Goal: Transaction & Acquisition: Purchase product/service

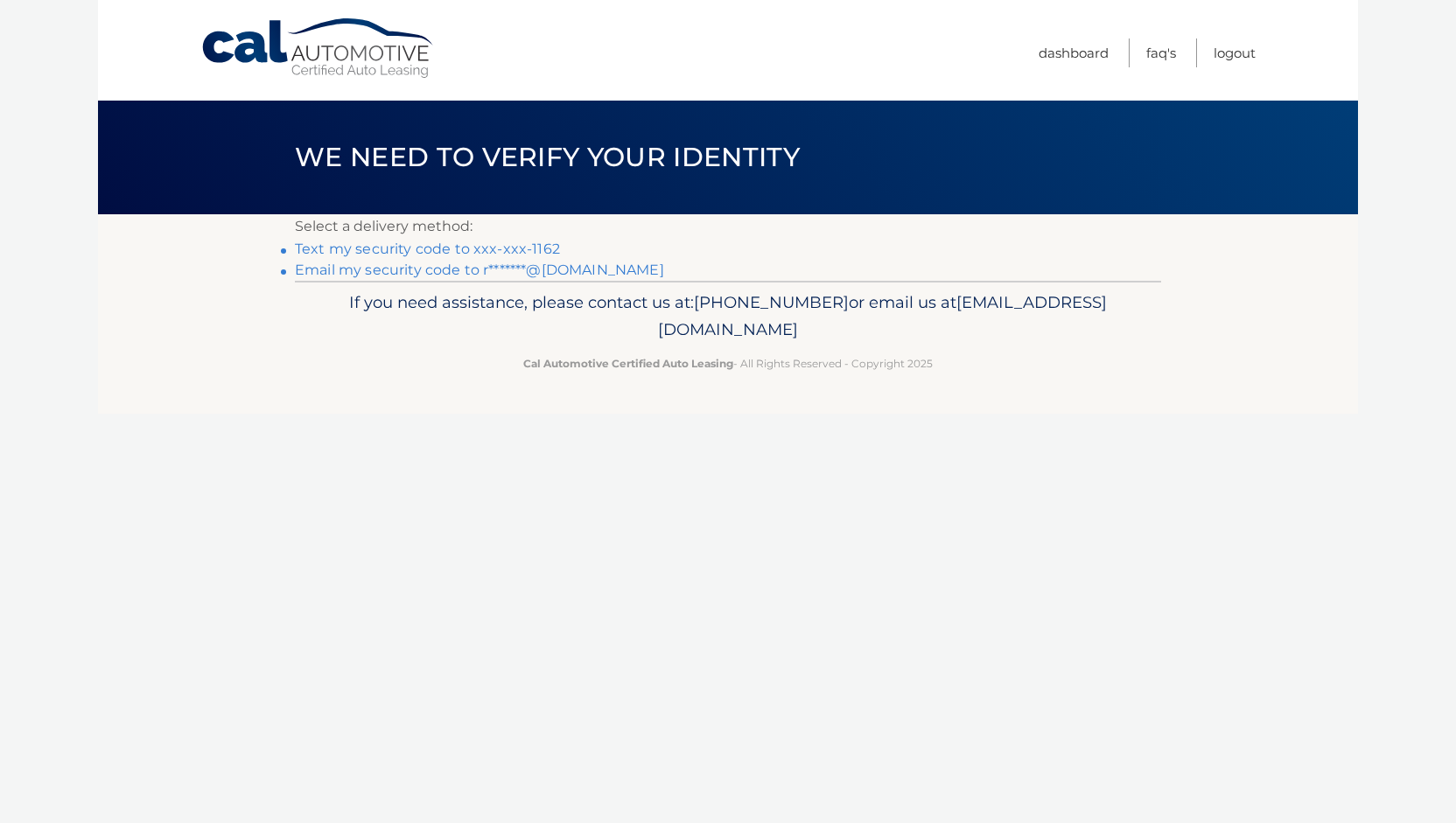
click at [435, 253] on link "Text my security code to xxx-xxx-1162" at bounding box center [427, 249] width 265 height 17
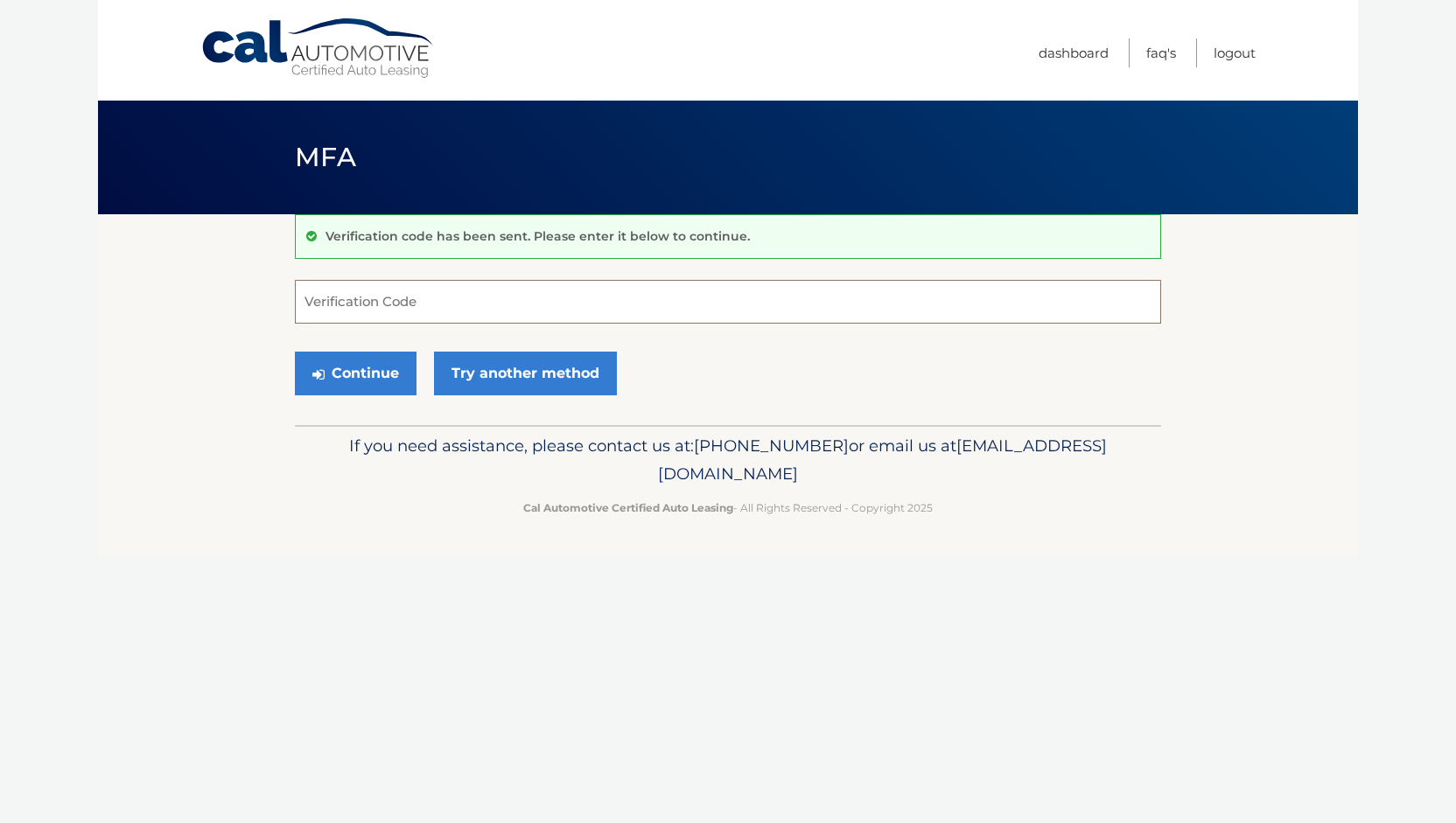
click at [343, 295] on input "Verification Code" at bounding box center [728, 301] width 867 height 44
type input "716449"
click at [352, 374] on button "Continue" at bounding box center [355, 373] width 122 height 44
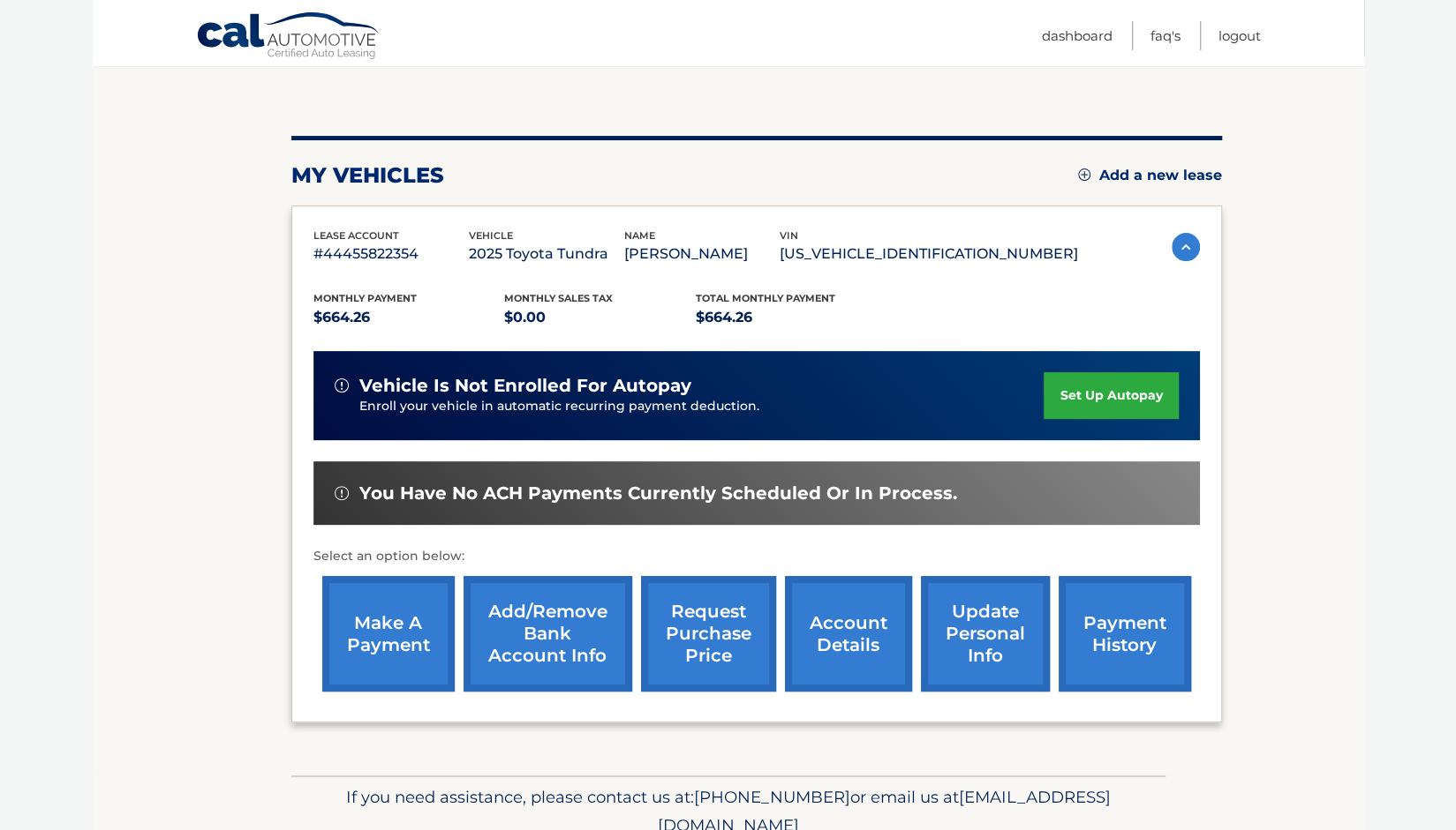
scroll to position [170, 0]
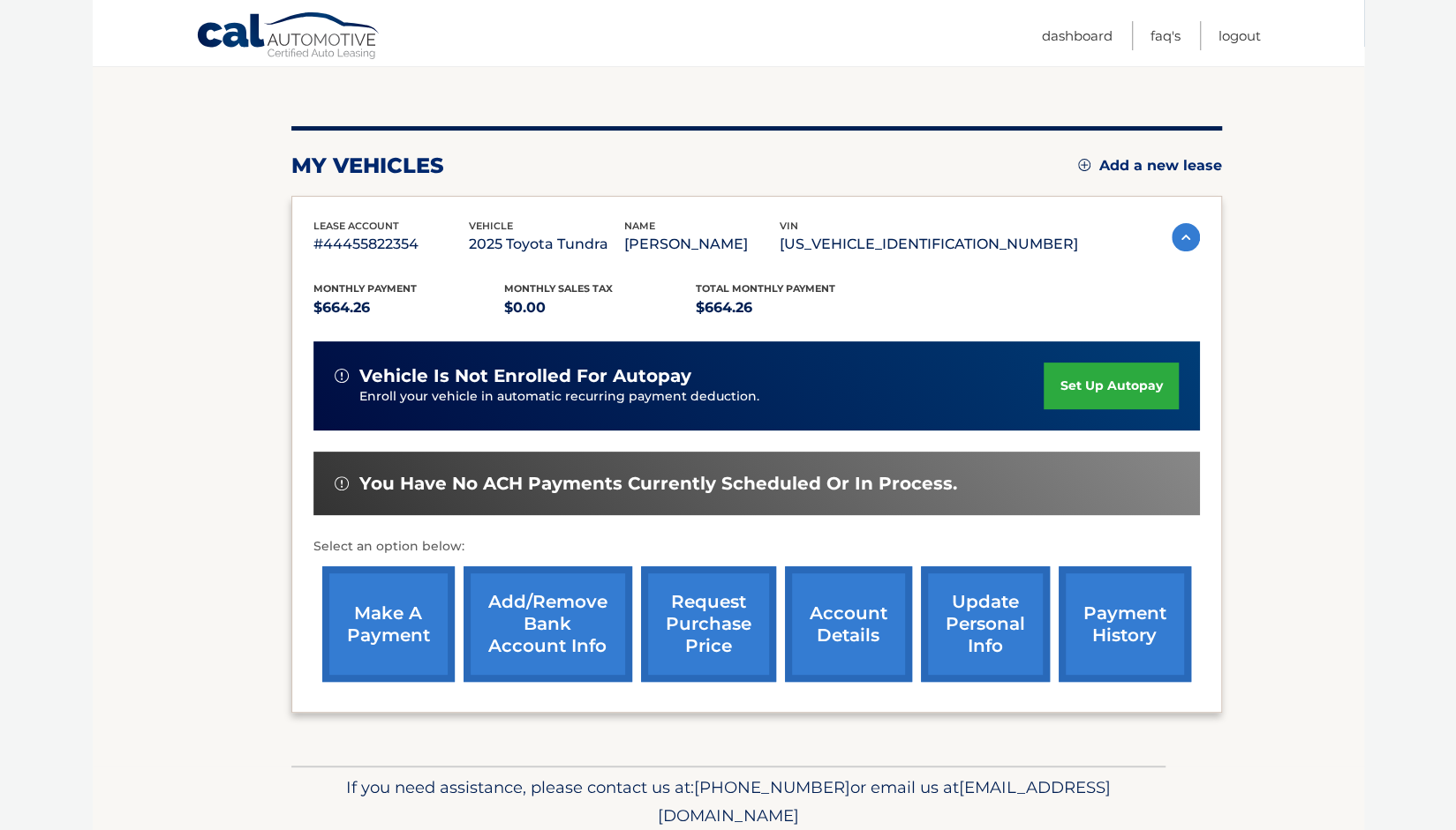
click at [1140, 619] on link "payment history" at bounding box center [1124, 624] width 132 height 115
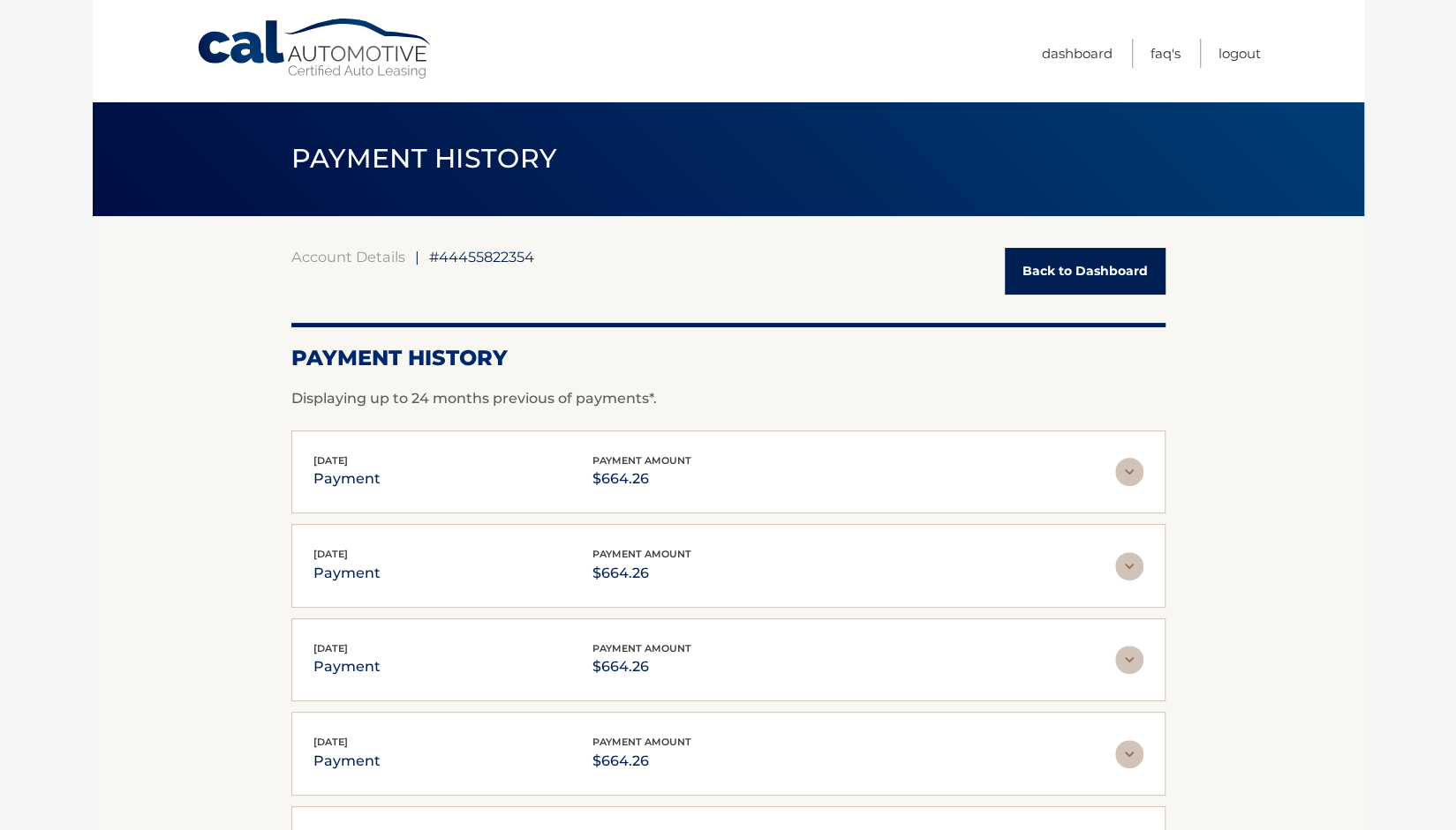
click at [1070, 275] on link "Back to Dashboard" at bounding box center [1084, 271] width 160 height 47
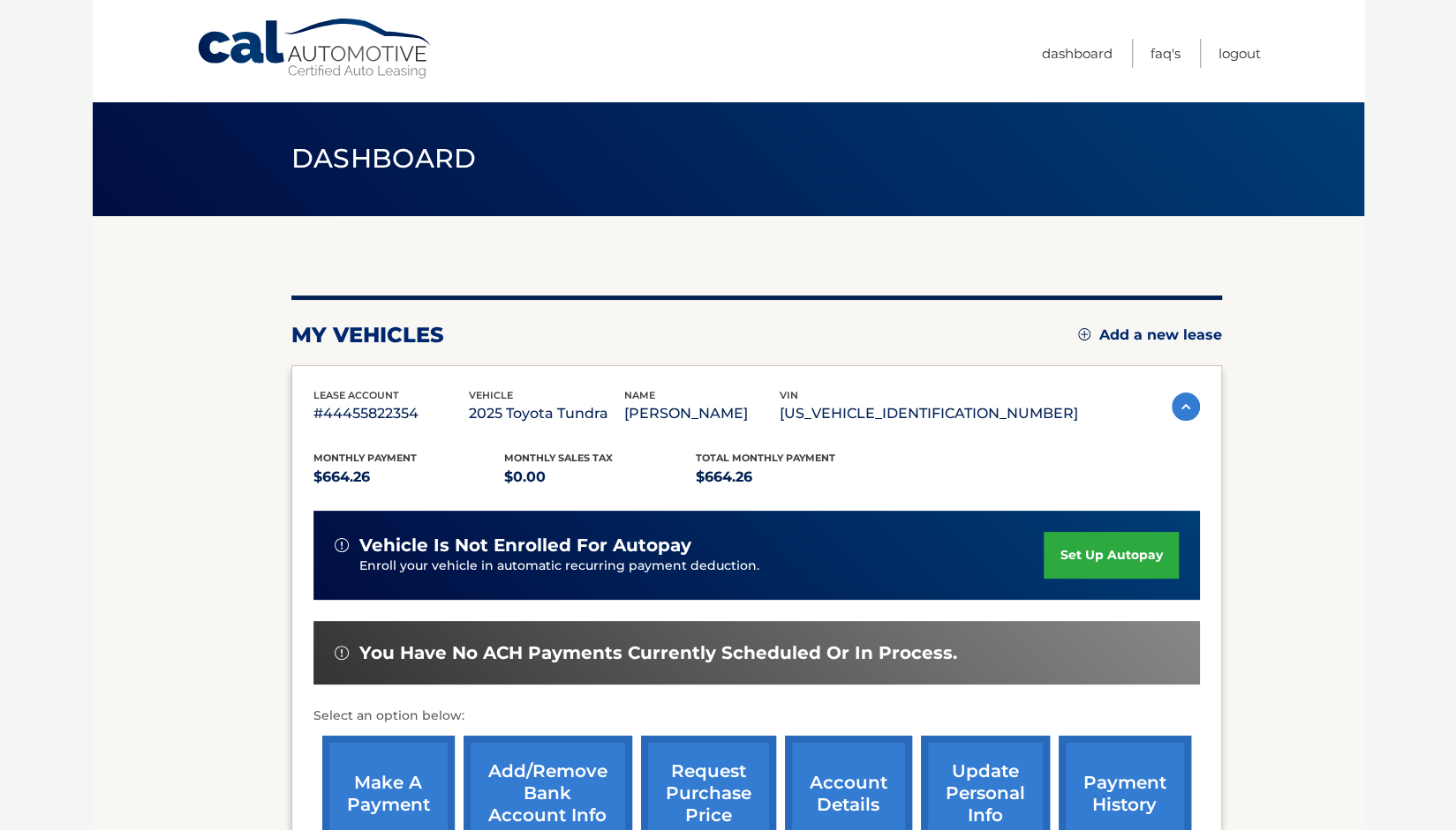
click at [382, 783] on link "make a payment" at bounding box center [387, 793] width 132 height 115
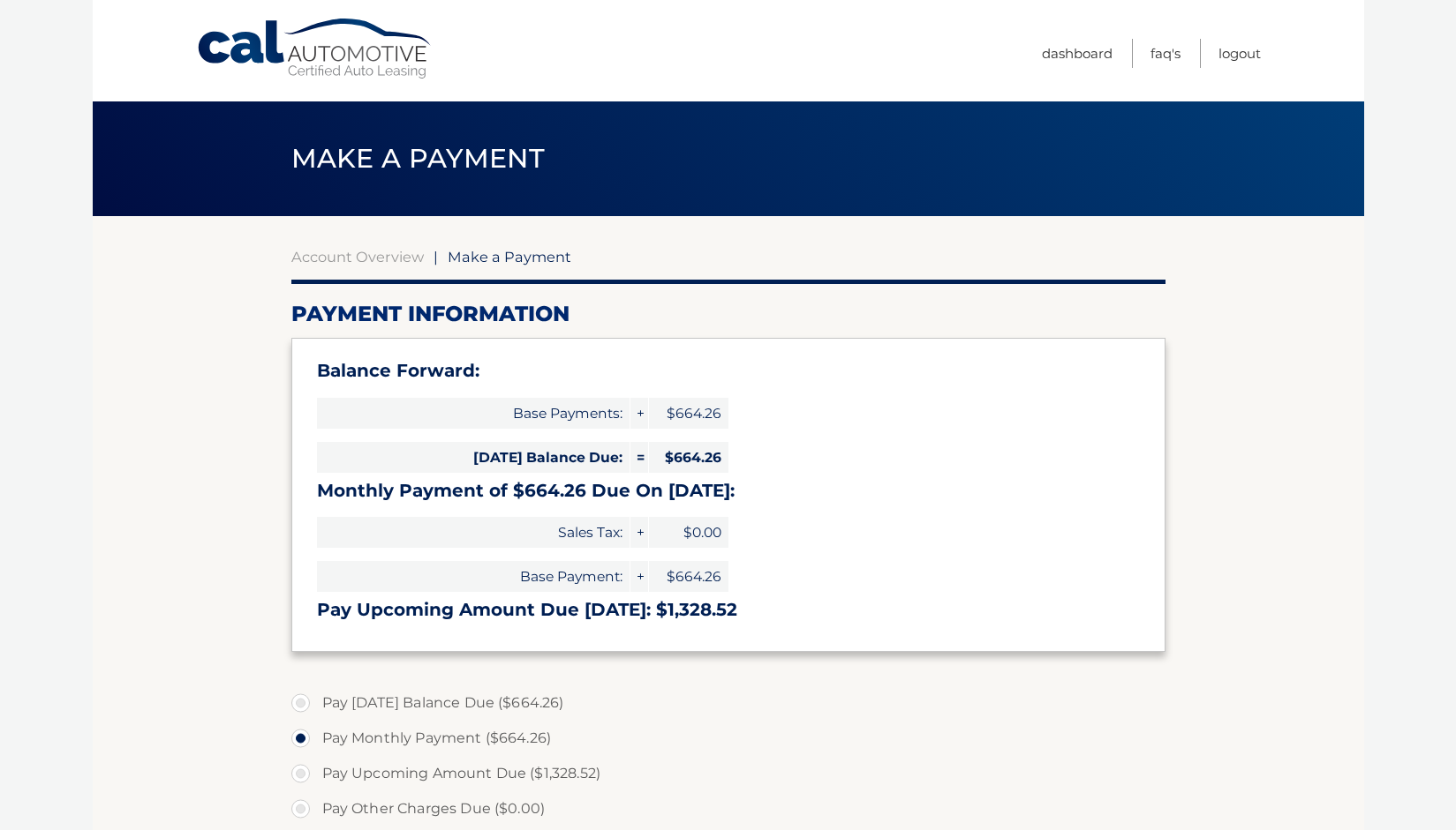
select select "YWE3MmZkMWMtMDMwMC00YmUxLWFkYzctY2FlMGRkOTdlZTJj"
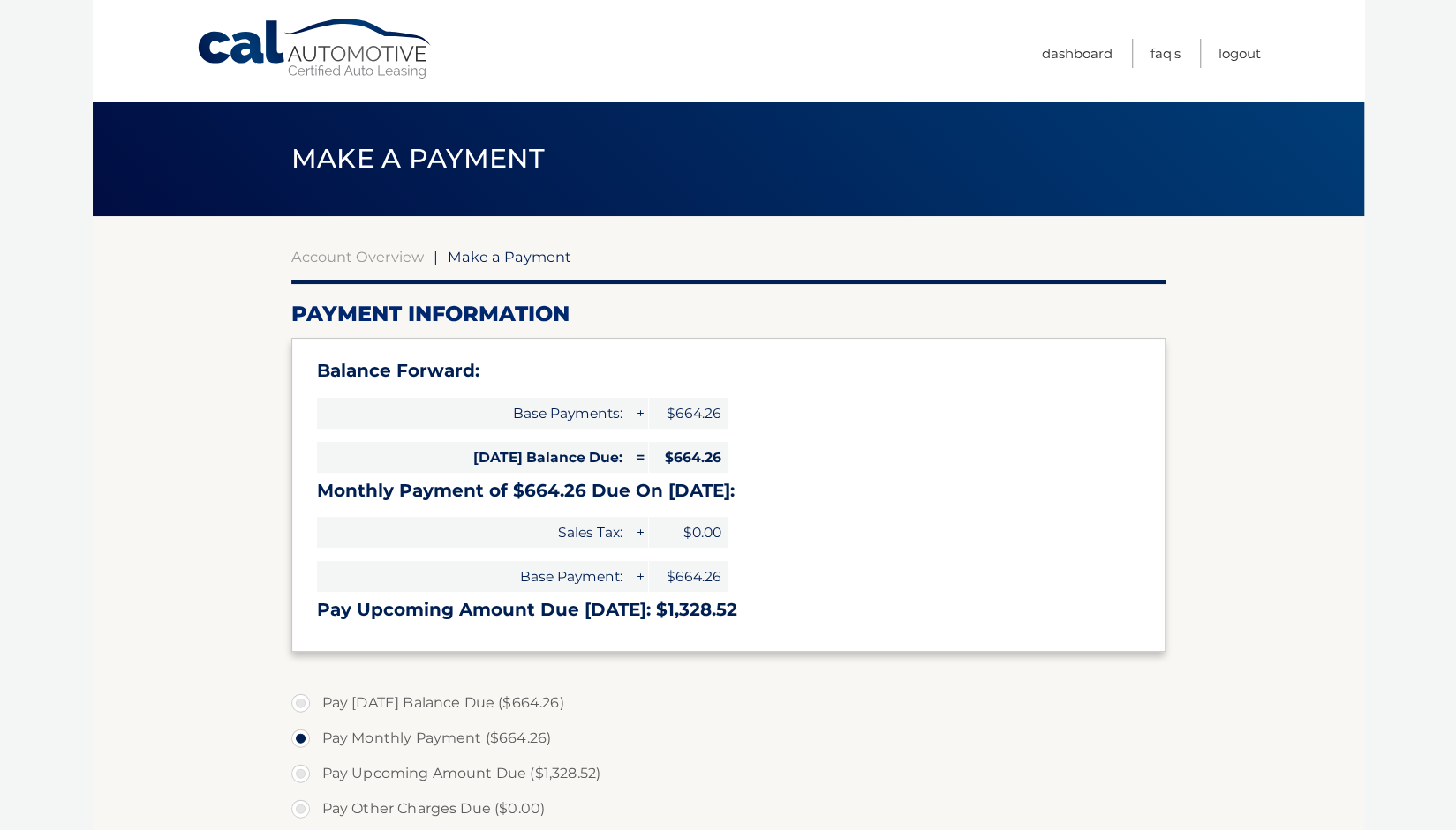
click at [827, 457] on div "Balance Forward: Base Payments: + $664.26 [DATE] Balance Due: = $664.26 Monthly…" at bounding box center [729, 494] width 874 height 313
click at [303, 703] on label "Pay [DATE] Balance Due ($664.26)" at bounding box center [729, 703] width 874 height 36
click at [303, 703] on input "Pay [DATE] Balance Due ($664.26)" at bounding box center [307, 700] width 18 height 28
radio input "true"
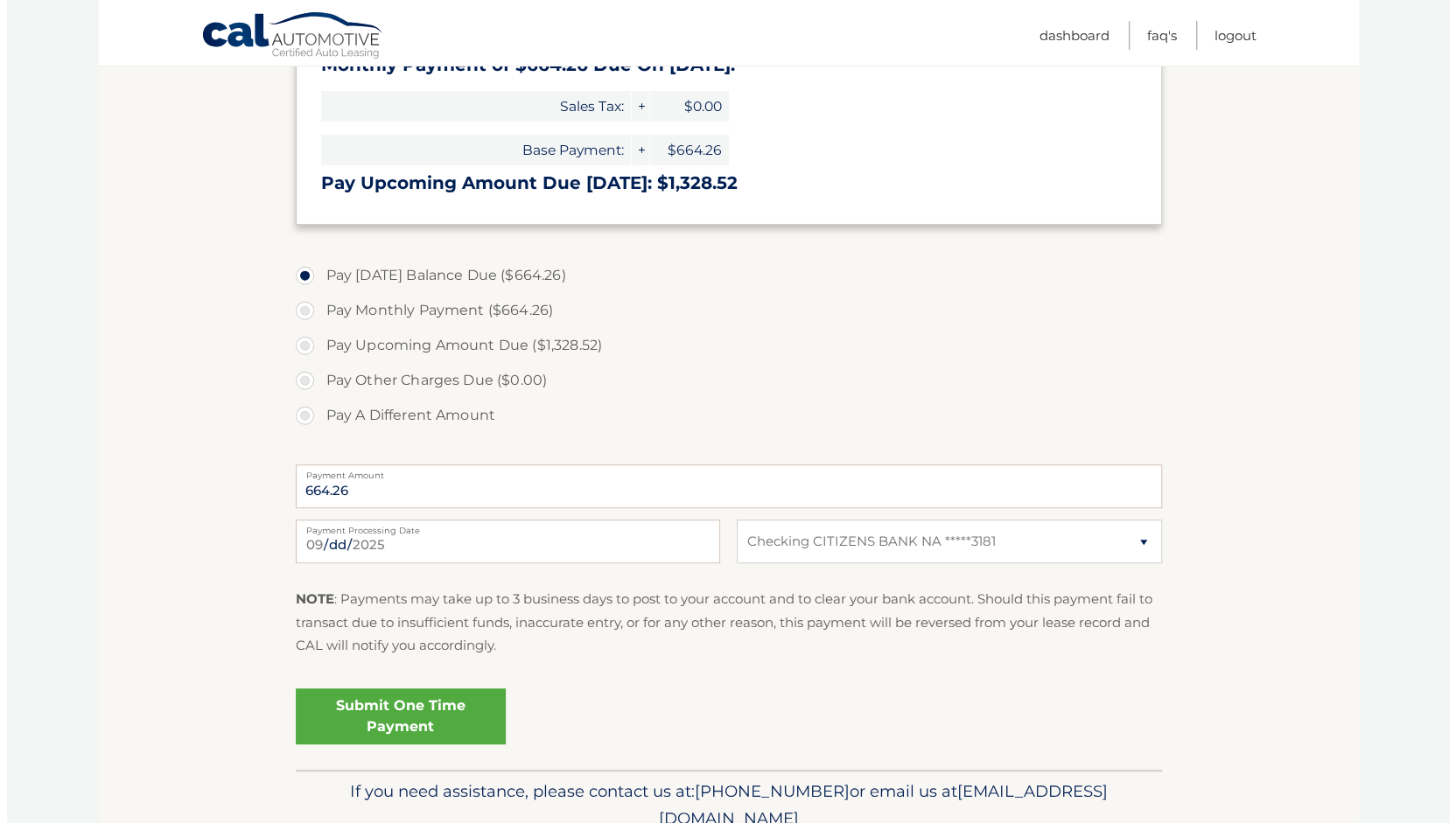
scroll to position [421, 0]
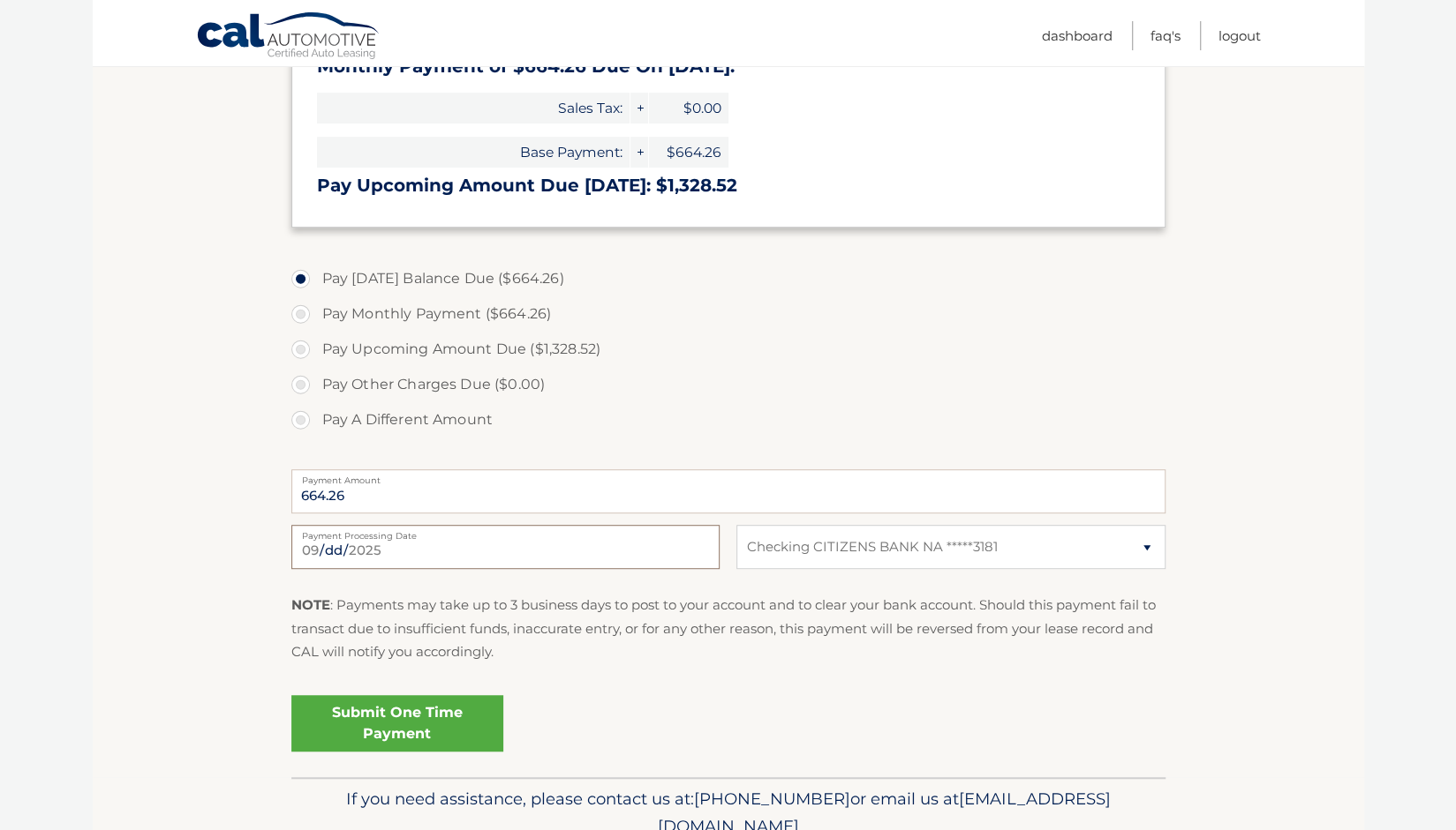
click at [341, 551] on input "2025-09-08" at bounding box center [506, 547] width 428 height 44
type input "2025-09-12"
click at [421, 725] on link "Submit One Time Payment" at bounding box center [398, 723] width 212 height 56
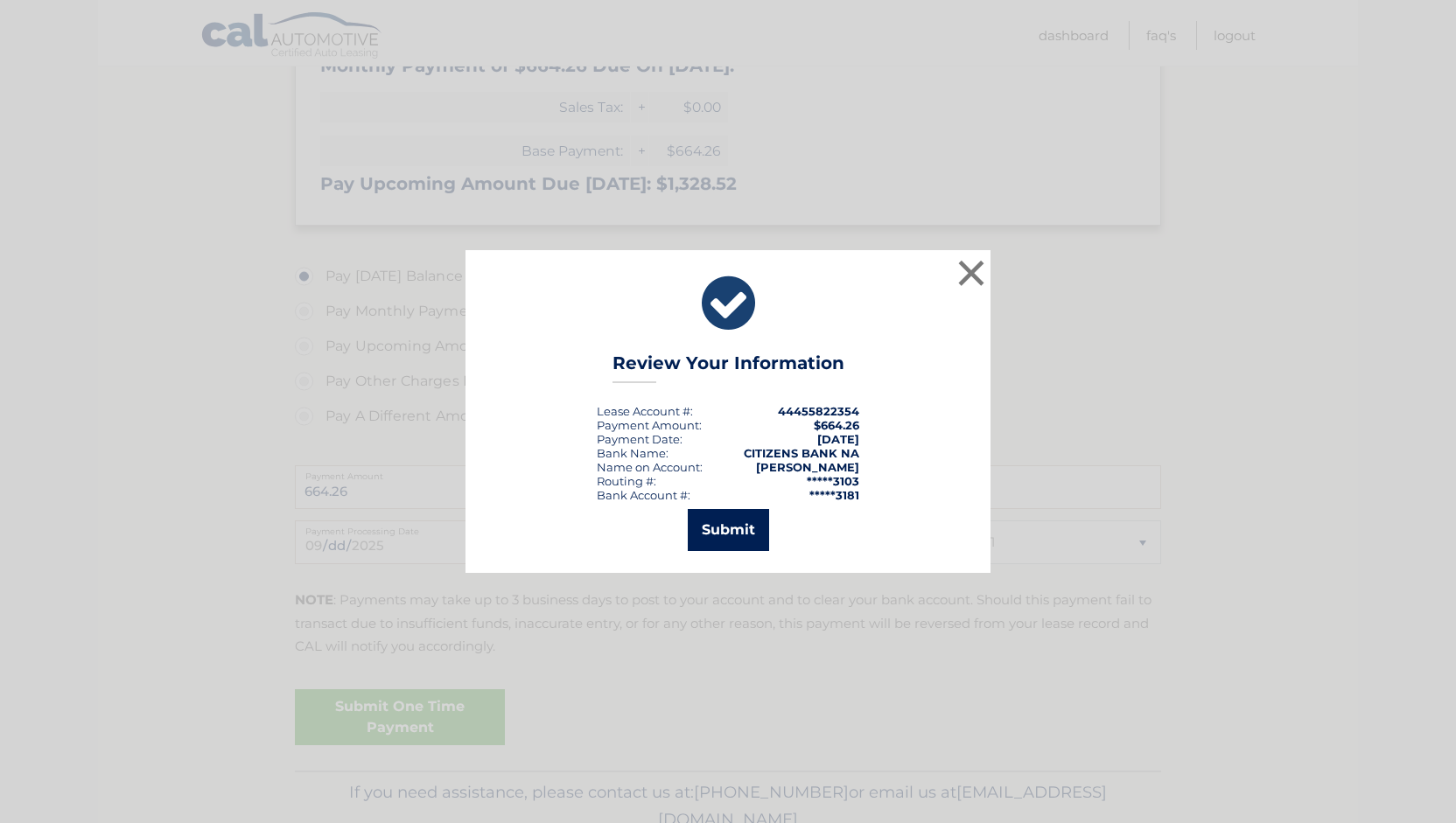
click at [734, 538] on button "Submit" at bounding box center [729, 530] width 82 height 42
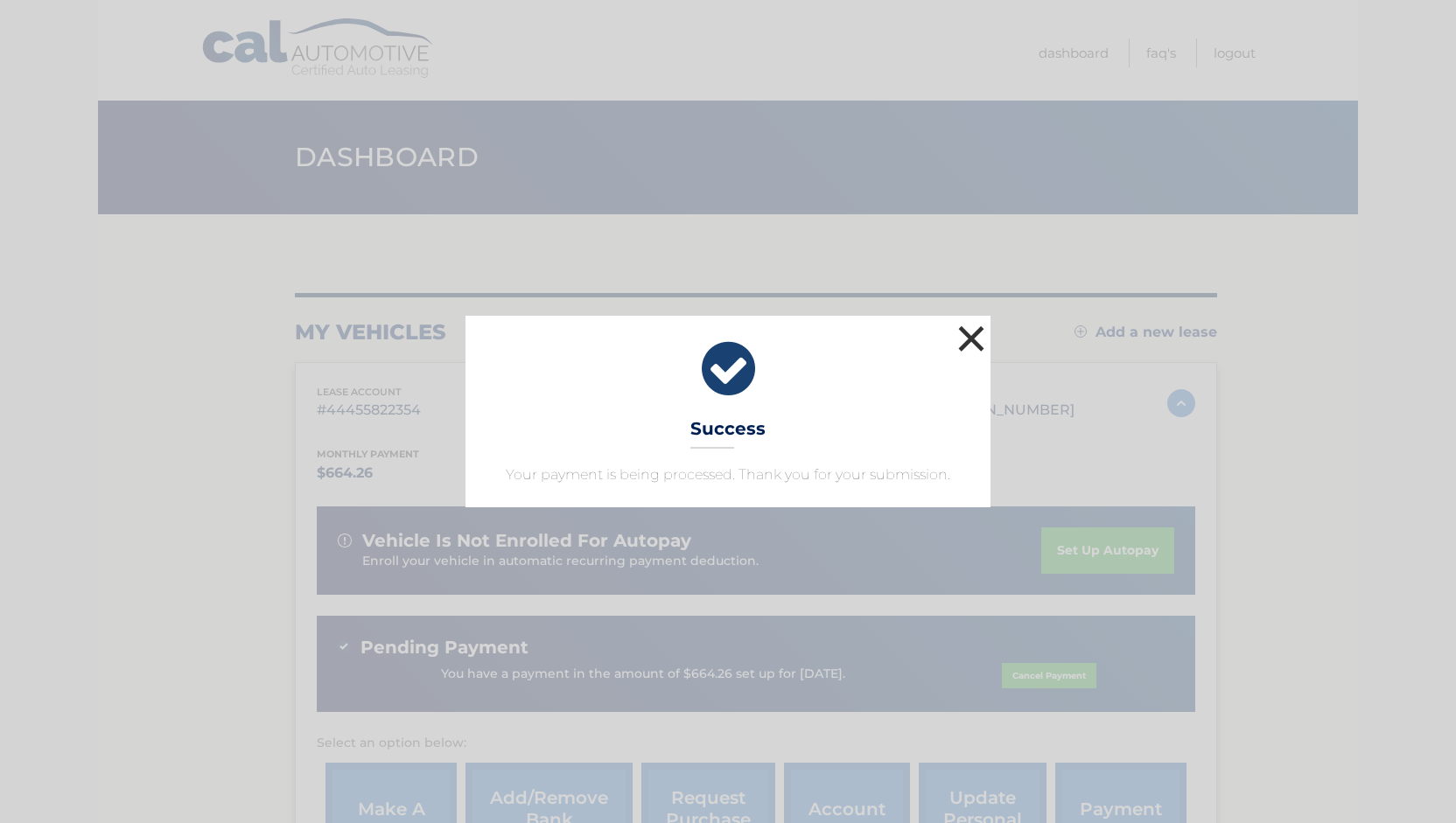
click at [969, 341] on button "×" at bounding box center [972, 338] width 35 height 35
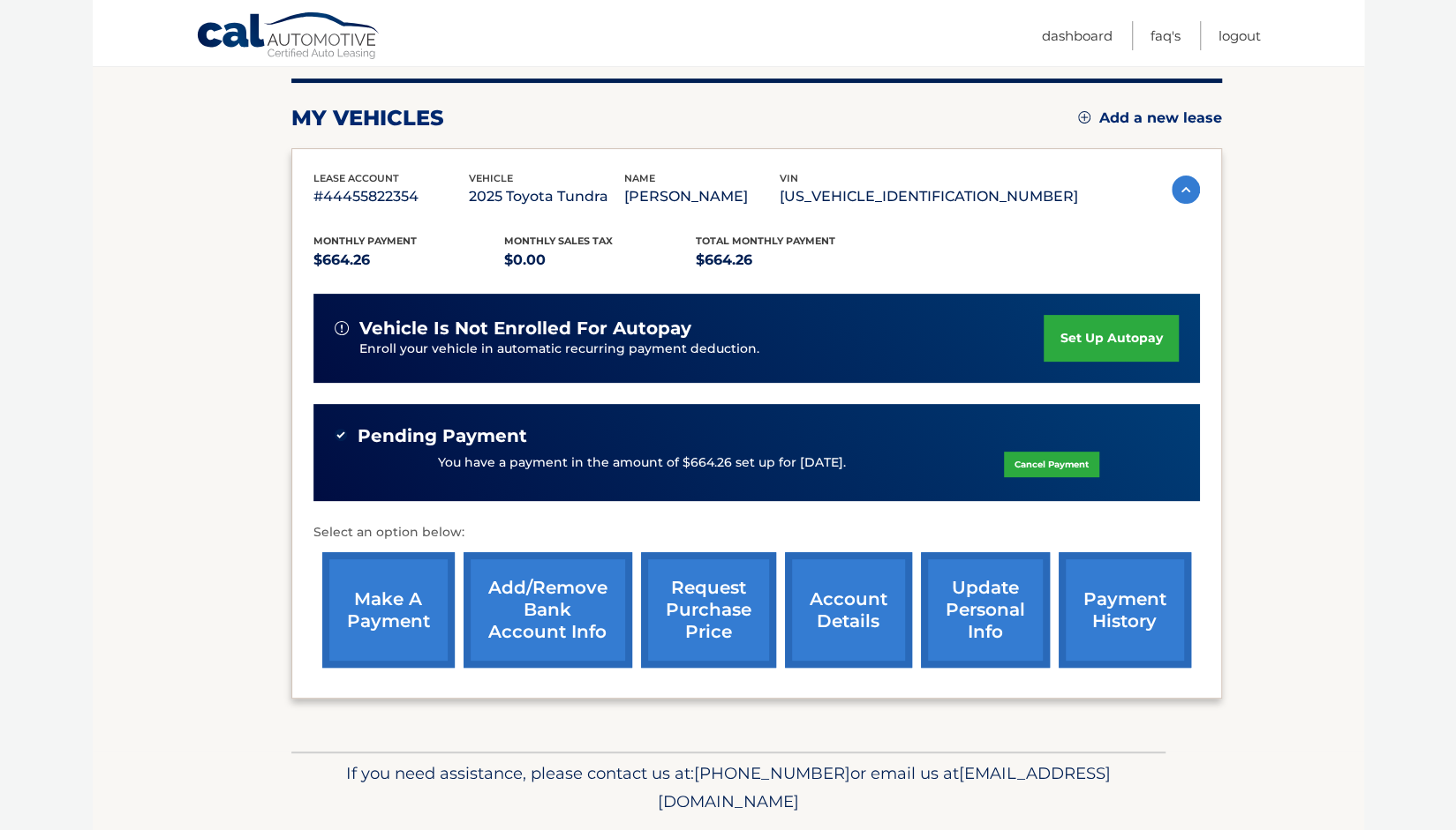
scroll to position [218, 0]
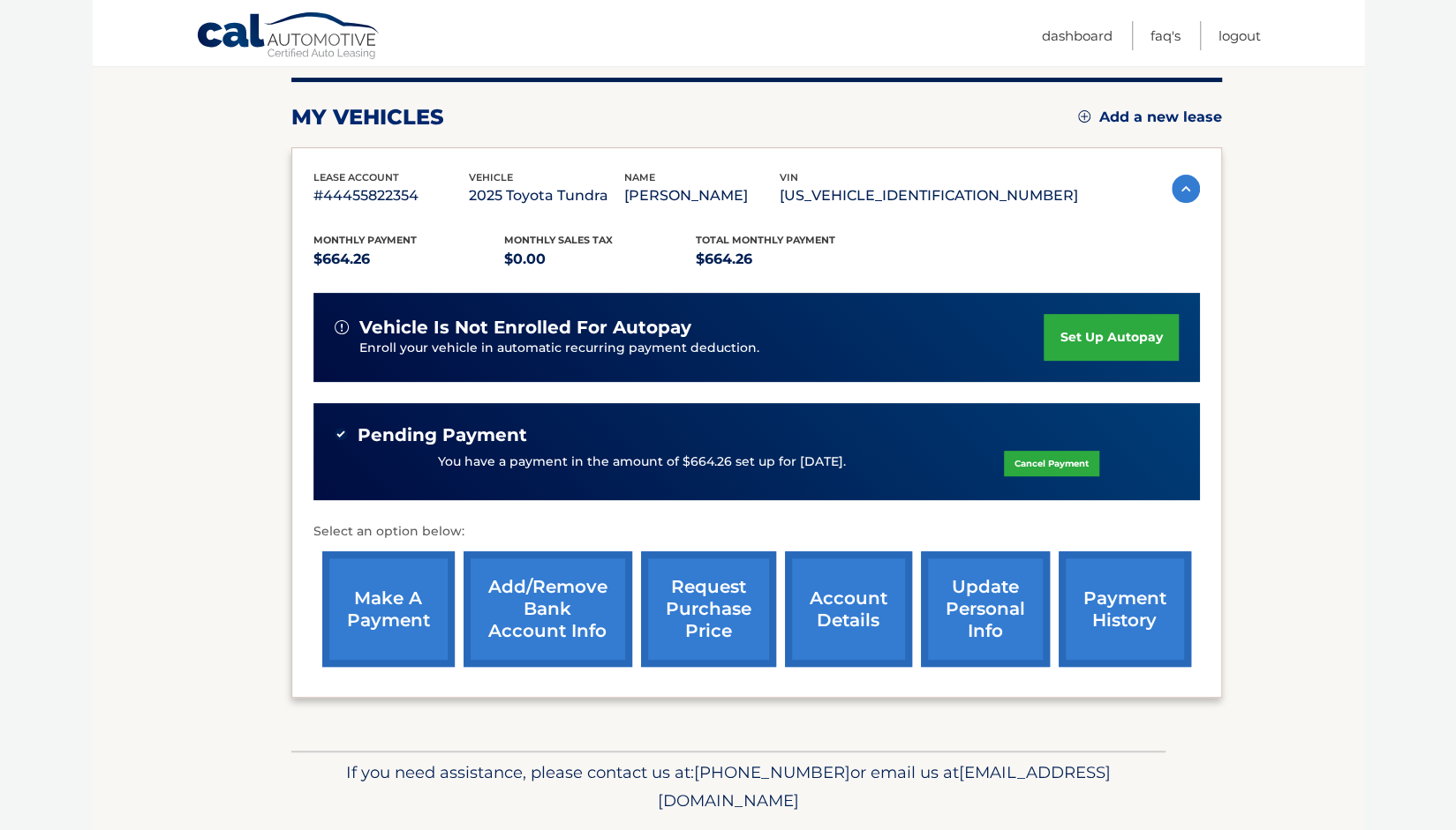
click at [1095, 610] on link "payment history" at bounding box center [1124, 609] width 132 height 115
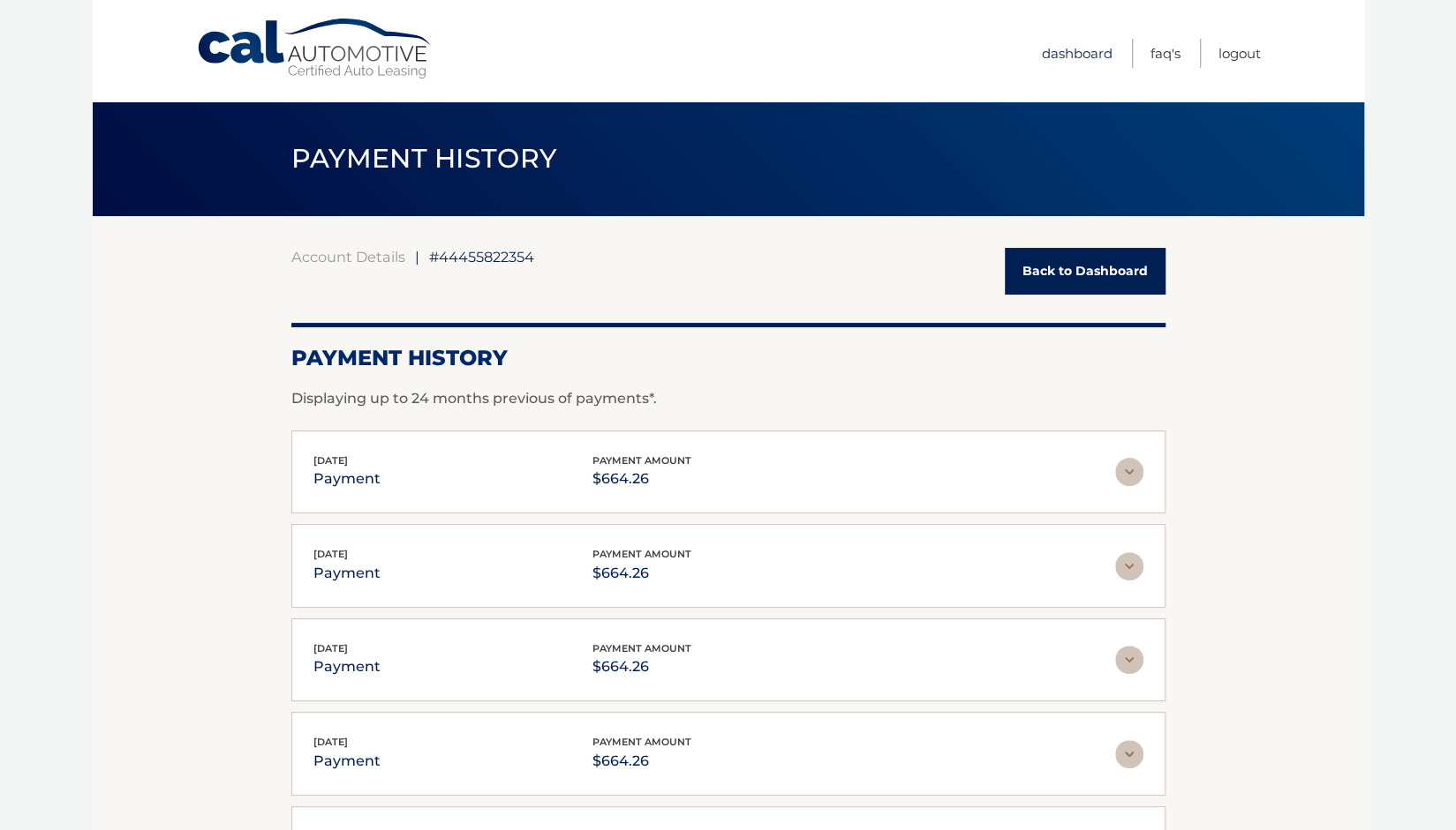
click at [1075, 52] on link "Dashboard" at bounding box center [1076, 53] width 70 height 29
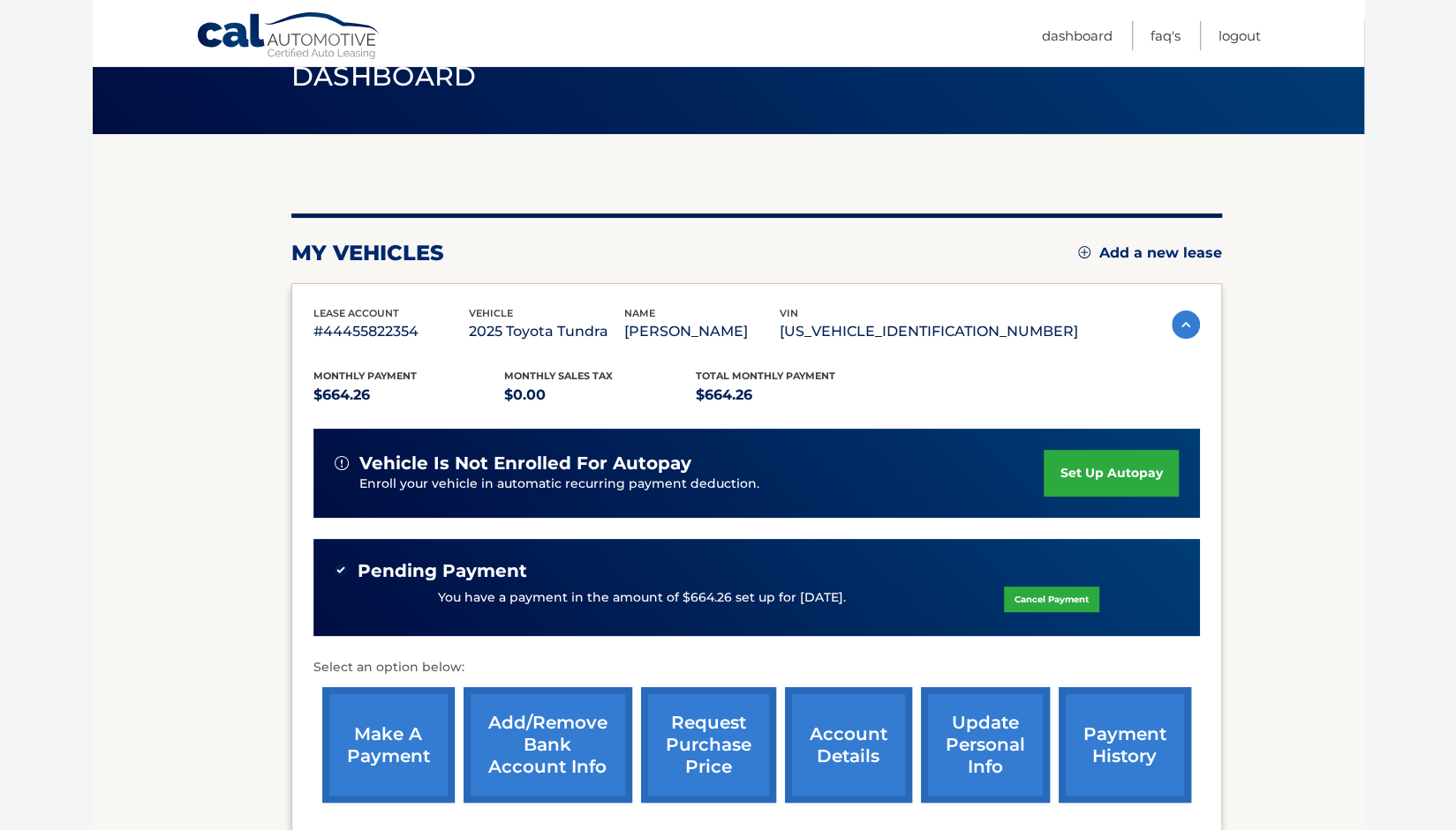
scroll to position [84, 0]
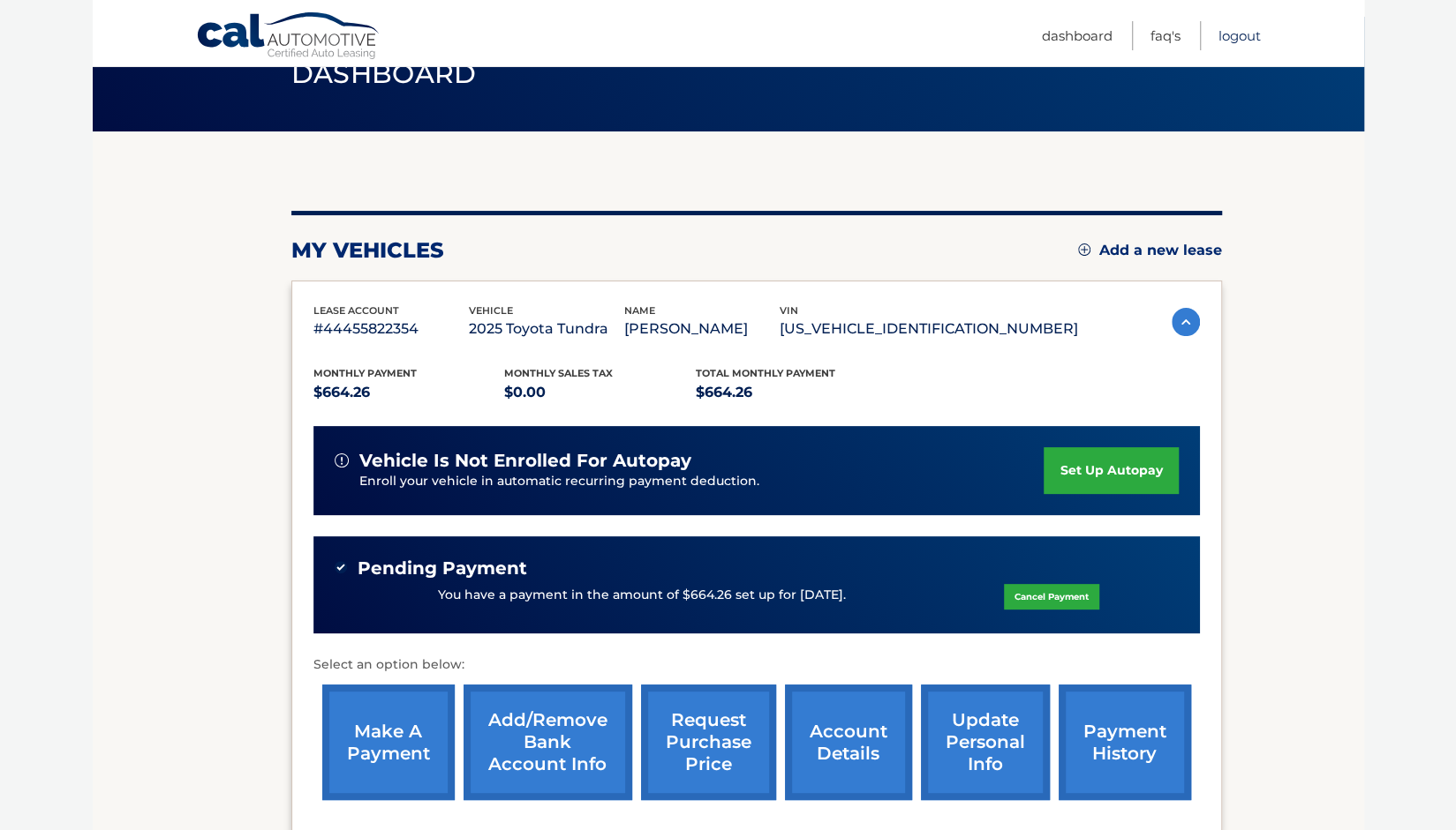
click at [1235, 33] on link "Logout" at bounding box center [1239, 36] width 42 height 29
